Goal: Use online tool/utility: Utilize a website feature to perform a specific function

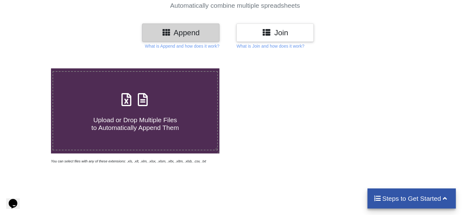
scroll to position [62, 0]
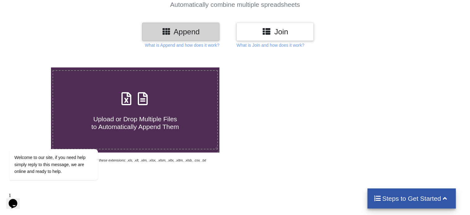
click at [141, 111] on h4 "Upload or Drop Multiple Files to Automatically Append Them" at bounding box center [135, 118] width 164 height 23
click at [32, 67] on input "Upload or Drop Multiple Files to Automatically Append Them" at bounding box center [32, 67] width 0 height 0
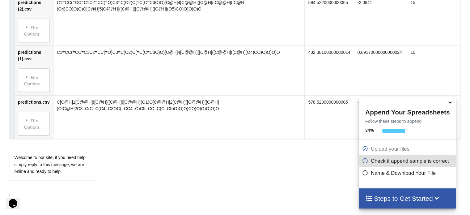
scroll to position [1559, 0]
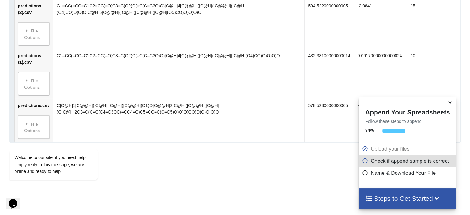
click at [449, 104] on icon at bounding box center [450, 102] width 6 height 6
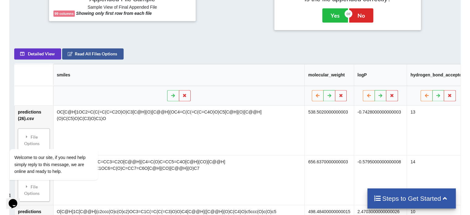
scroll to position [261, 0]
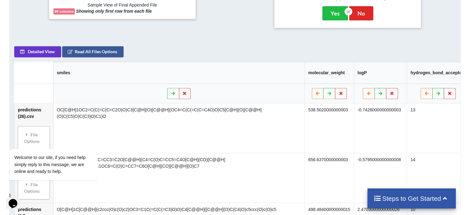
click at [83, 54] on button "Read All Files Options" at bounding box center [93, 51] width 62 height 11
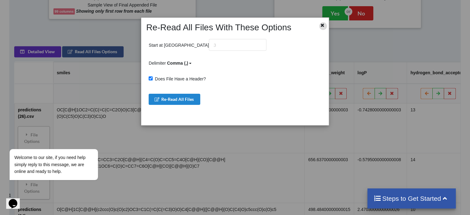
click at [322, 24] on icon at bounding box center [322, 24] width 5 height 4
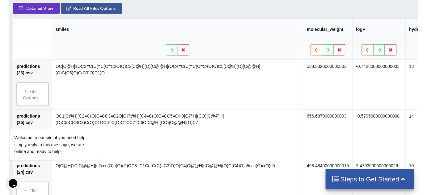
scroll to position [301, 0]
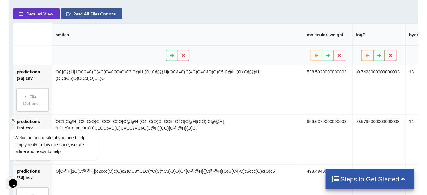
click at [36, 95] on div "Welcome to our site, if you need help simply reply to this message, we are onli…" at bounding box center [61, 119] width 111 height 94
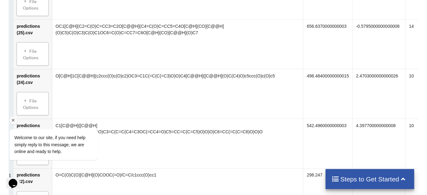
scroll to position [413, 0]
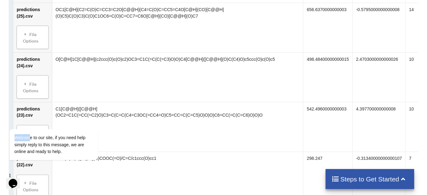
drag, startPoint x: 28, startPoint y: 79, endPoint x: 43, endPoint y: 136, distance: 59.1
click at [29, 73] on html "Welcome to our site, if you need help simply reply to this message, we are onli…" at bounding box center [61, 120] width 111 height 94
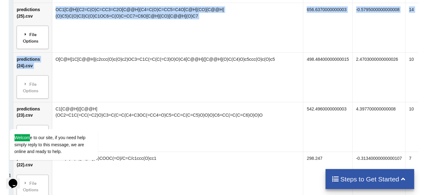
drag, startPoint x: 38, startPoint y: 64, endPoint x: 39, endPoint y: 39, distance: 25.7
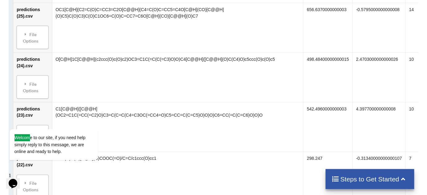
click at [68, 60] on td "O[C@H]1C[C@@H](c2ccc(O)c(O)c2)OC3=C1C(=C(C(=C3)O)O)C4[C@@H]([C@@H](O)C(C4)O)c5c…" at bounding box center [178, 77] width 252 height 50
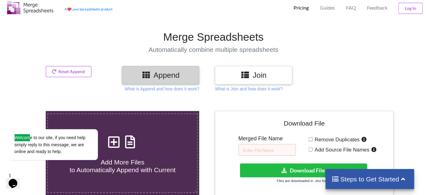
scroll to position [28, 0]
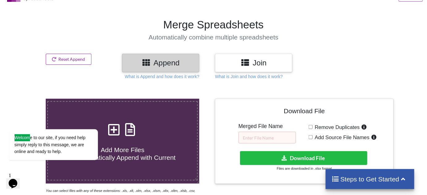
click at [73, 54] on button "Reset Append" at bounding box center [69, 59] width 46 height 11
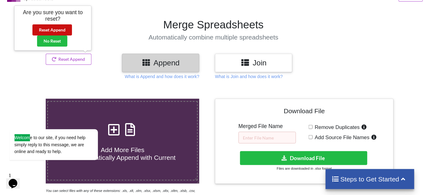
click at [57, 30] on button "Reset Append" at bounding box center [52, 29] width 40 height 11
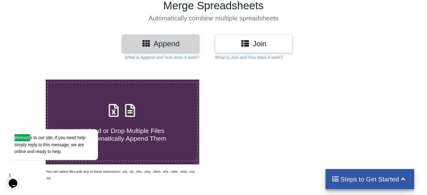
scroll to position [112, 0]
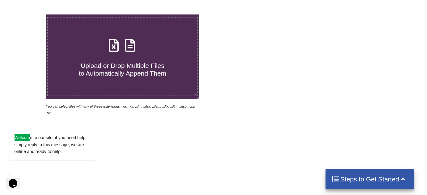
click at [112, 60] on h4 "Upload or Drop Multiple Files to Automatically Append Them" at bounding box center [122, 65] width 149 height 23
click at [29, 15] on input "Upload or Drop Multiple Files to Automatically Append Them" at bounding box center [29, 15] width 0 height 0
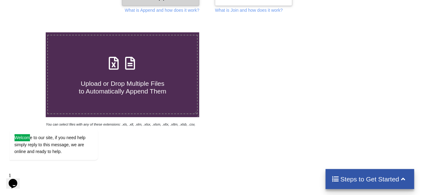
scroll to position [98, 0]
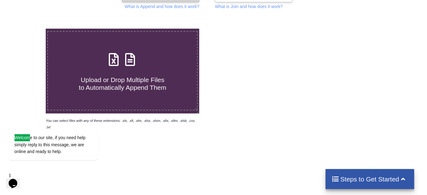
click at [132, 63] on icon at bounding box center [130, 56] width 15 height 13
click at [29, 29] on input "Upload or Drop Multiple Files to Automatically Append Them" at bounding box center [29, 29] width 0 height 0
type input "C:\fakepath\predictions (0).csv"
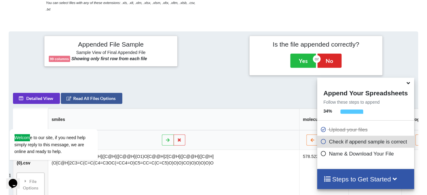
scroll to position [213, 0]
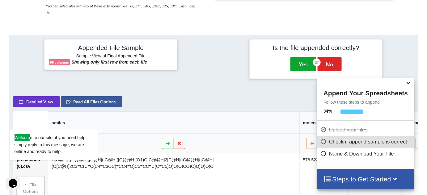
click at [299, 61] on button "Yes" at bounding box center [304, 64] width 26 height 14
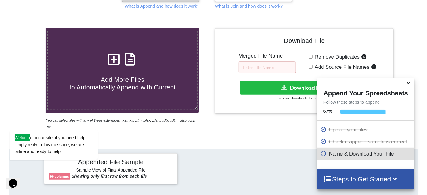
scroll to position [126, 0]
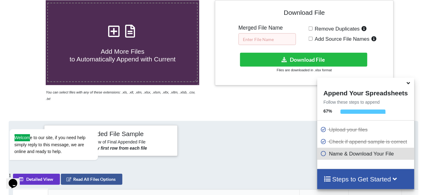
click at [271, 41] on input "text" at bounding box center [268, 39] width 58 height 12
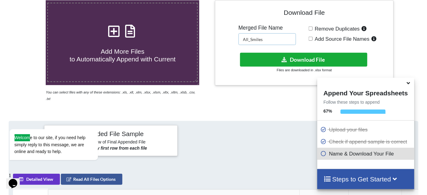
type input "All_Smiles"
click at [289, 58] on button "Download File" at bounding box center [303, 60] width 127 height 14
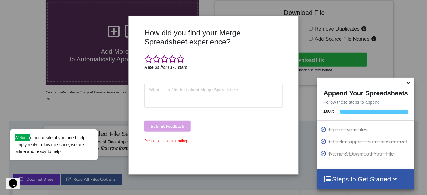
click at [193, 81] on div "How did you find your Merge Spreadsheet experience? Rate us from 1-5 stars Subm…" at bounding box center [213, 99] width 141 height 142
click at [181, 58] on span at bounding box center [181, 59] width 8 height 9
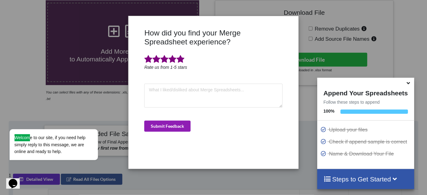
click at [171, 125] on button "Submit Feedback" at bounding box center [167, 126] width 46 height 11
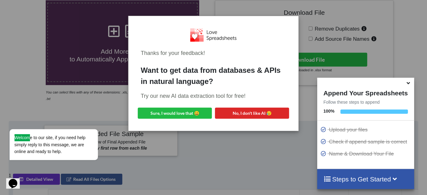
click at [407, 25] on div "Thanks for your feedback! Want to get data from databases & APIs in natural lan…" at bounding box center [213, 97] width 427 height 195
